Goal: Information Seeking & Learning: Find specific fact

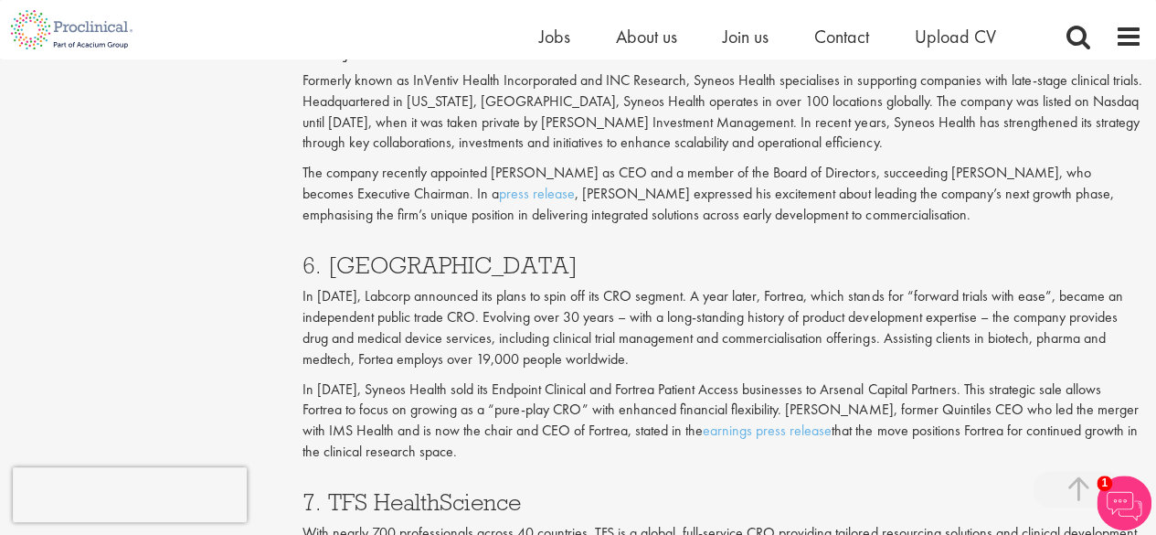
scroll to position [3527, 0]
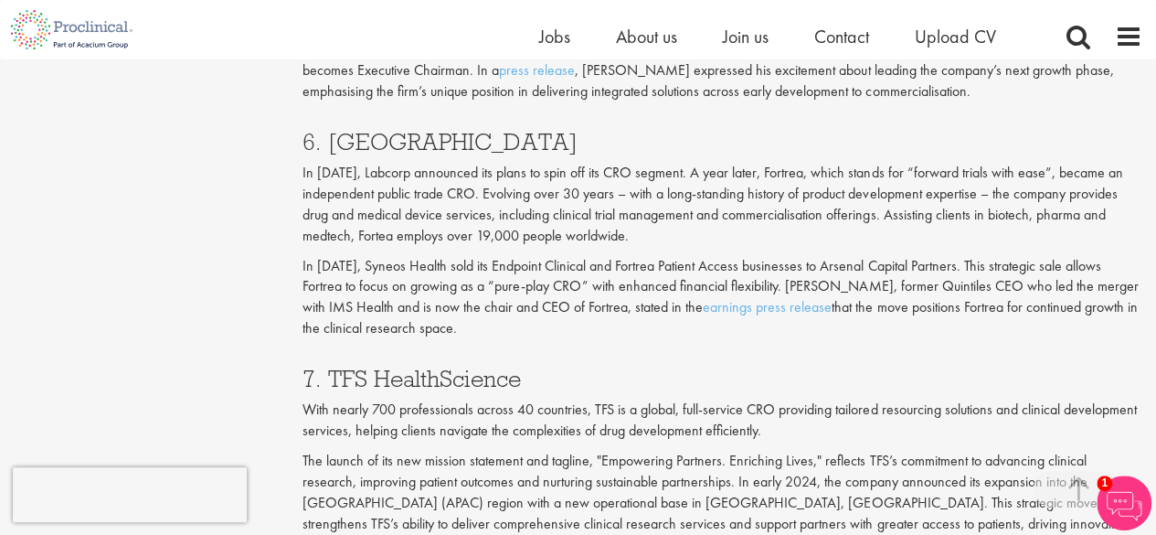
click at [420, 367] on h3 "7. TFS HealthScience" at bounding box center [723, 379] width 840 height 24
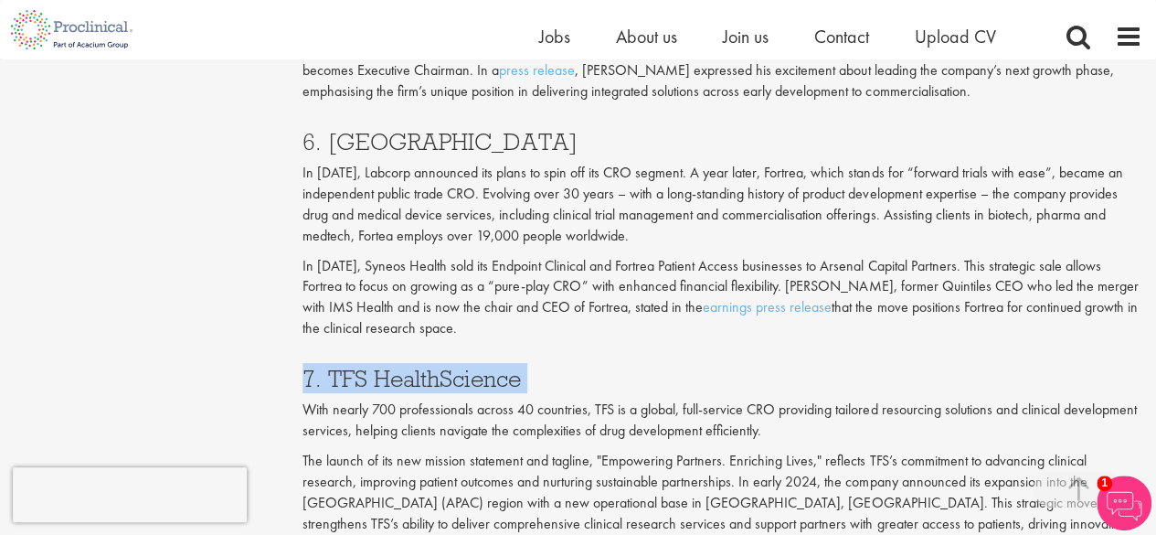
click at [420, 367] on h3 "7. TFS HealthScience" at bounding box center [723, 379] width 840 height 24
click at [477, 367] on h3 "7. TFS HealthScience" at bounding box center [723, 379] width 840 height 24
drag, startPoint x: 521, startPoint y: 277, endPoint x: 331, endPoint y: 260, distance: 190.9
click at [331, 367] on h3 "7. TFS HealthScience" at bounding box center [723, 379] width 840 height 24
copy h3 "TFS HealthScience"
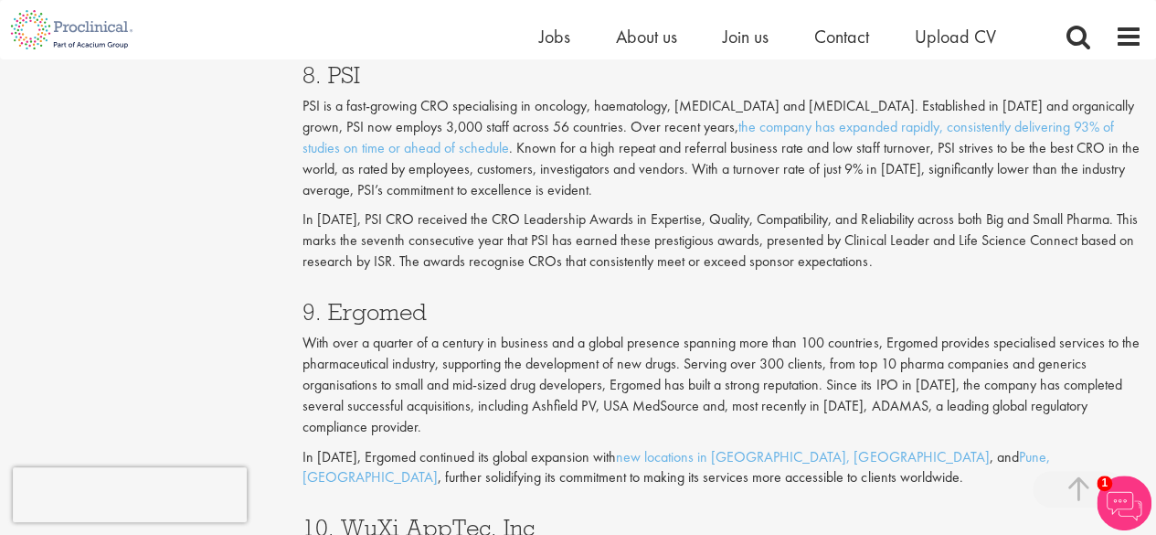
scroll to position [4119, 0]
click at [394, 299] on h3 "9. Ergomed" at bounding box center [723, 311] width 840 height 24
copy h3 "Ergomed"
